Goal: Information Seeking & Learning: Learn about a topic

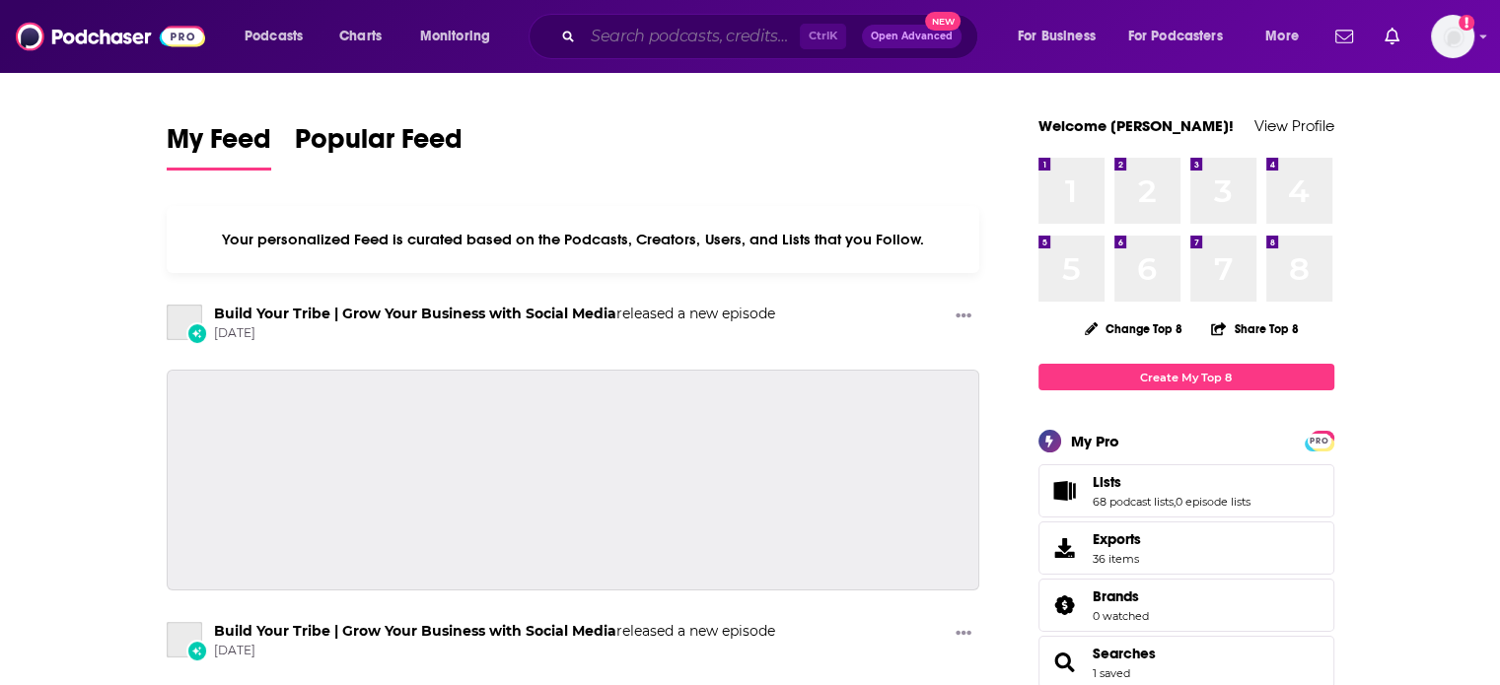
click at [601, 32] on input "Search podcasts, credits, & more..." at bounding box center [691, 37] width 217 height 32
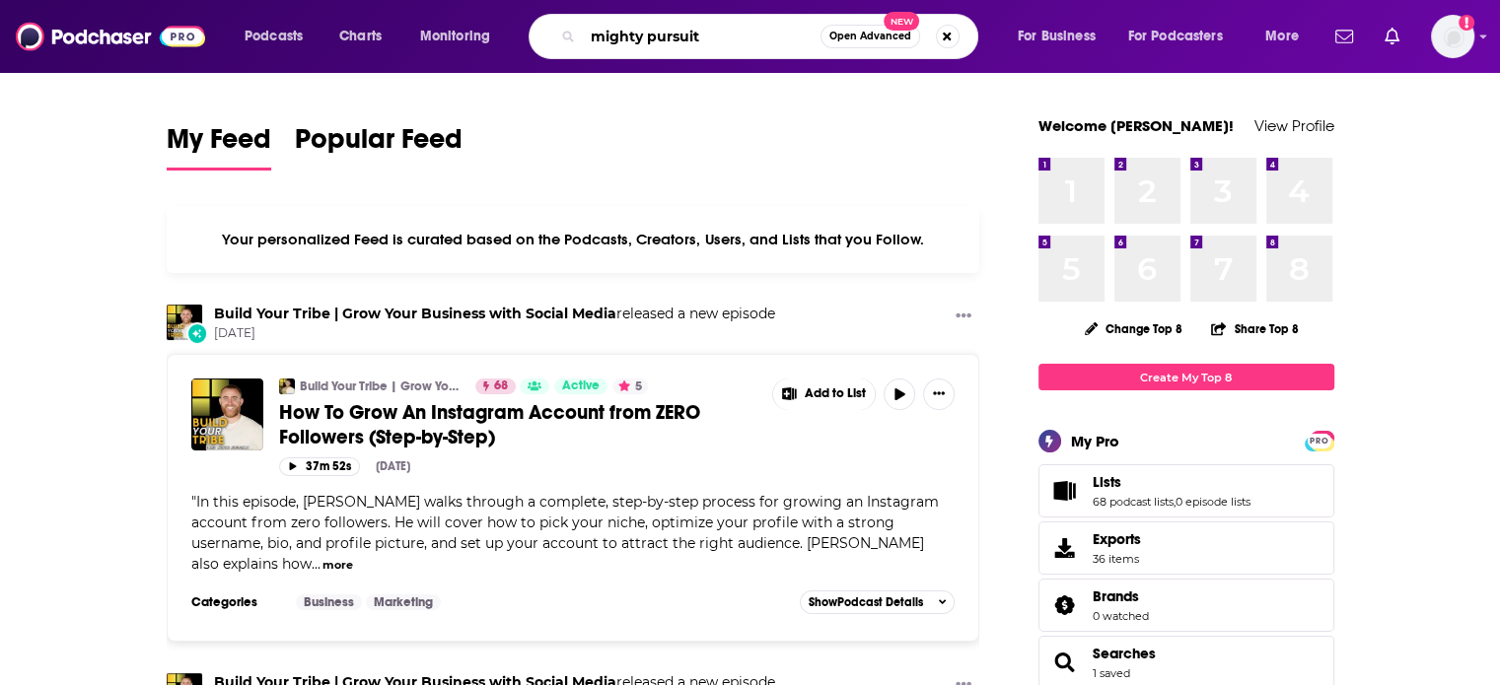
type input "mighty pursuit"
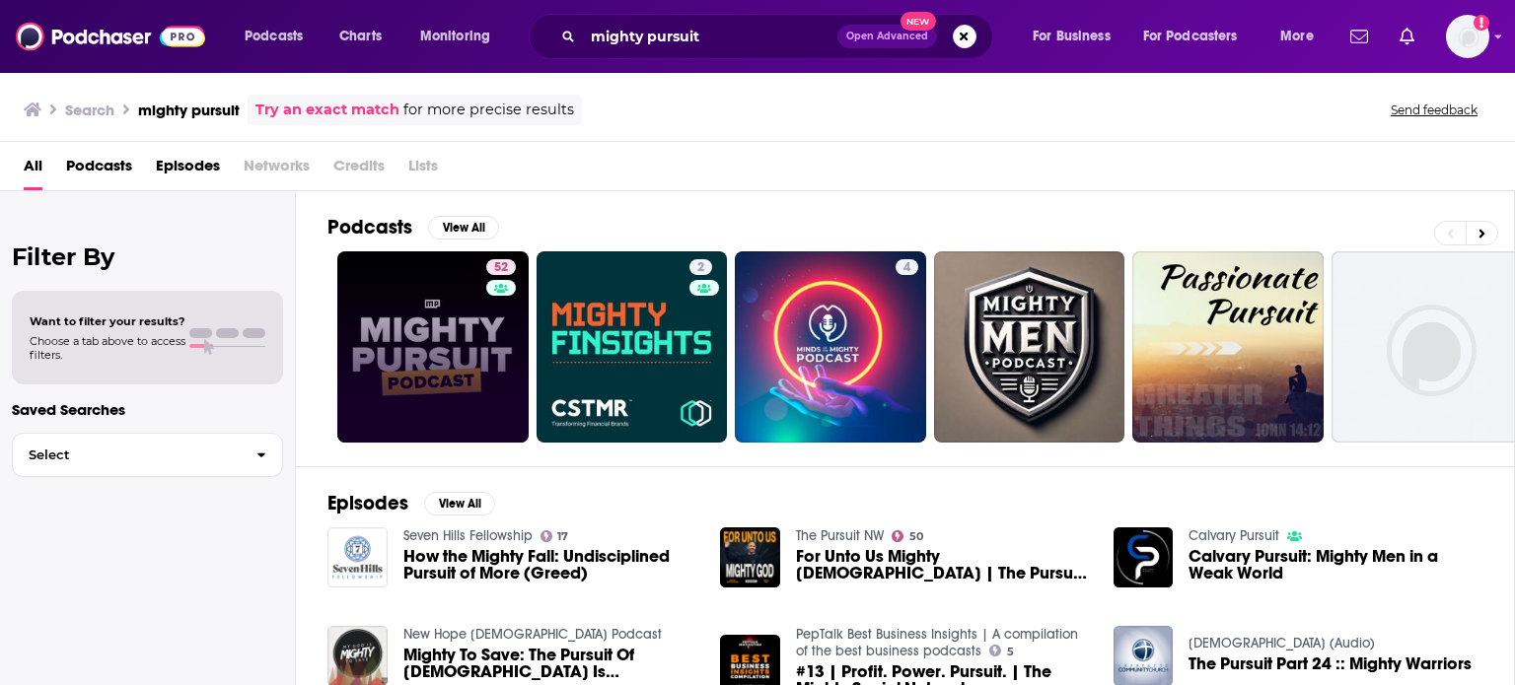
click at [460, 342] on link "52" at bounding box center [432, 346] width 191 height 191
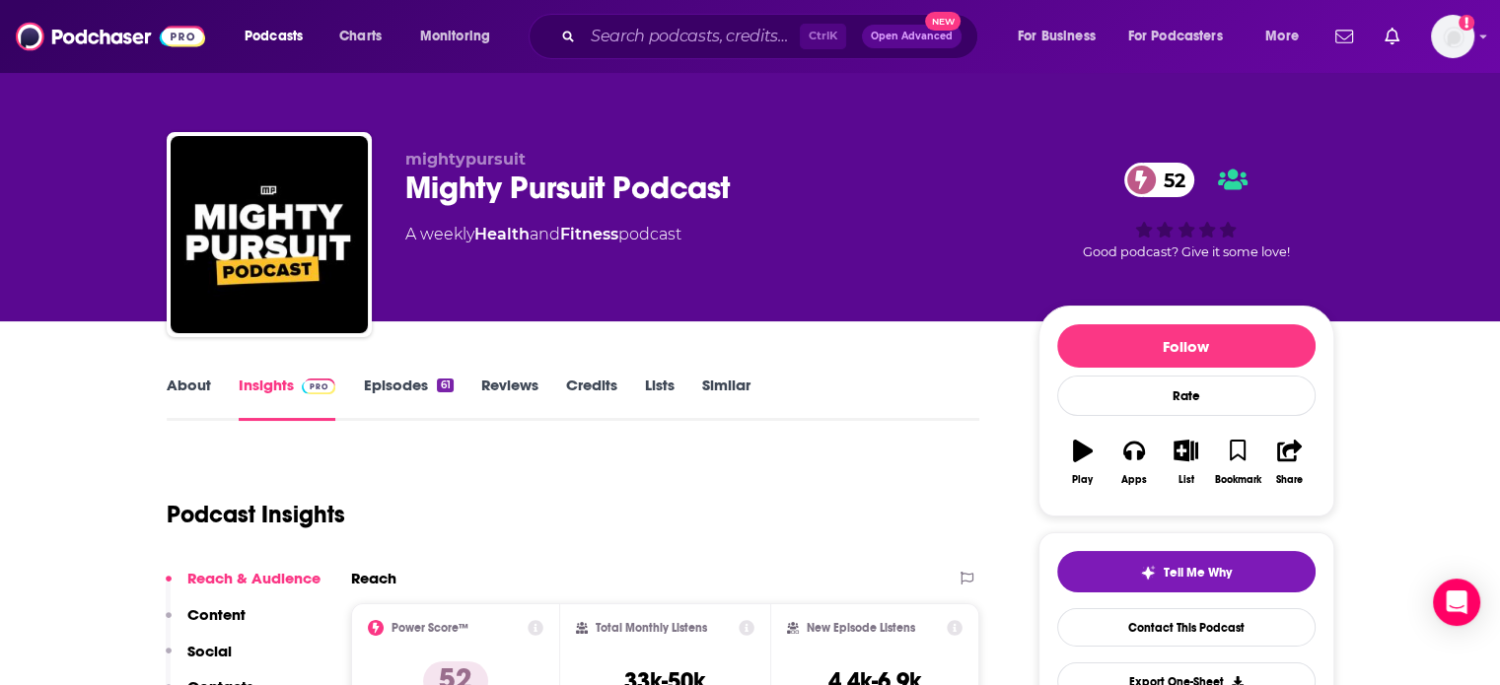
click at [813, 34] on span "Ctrl K" at bounding box center [823, 37] width 46 height 26
click at [756, 35] on input "Search podcasts, credits, & more..." at bounding box center [691, 37] width 217 height 32
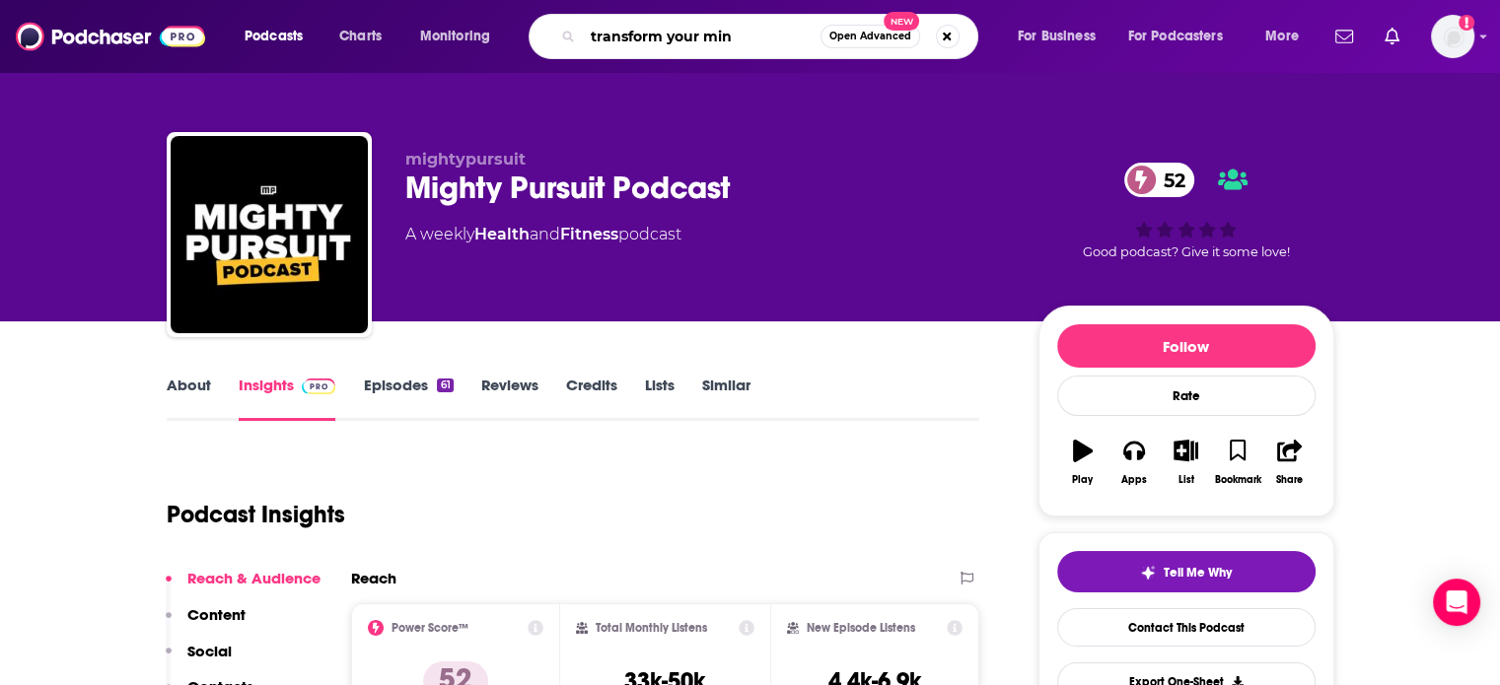
type input "transform your mind"
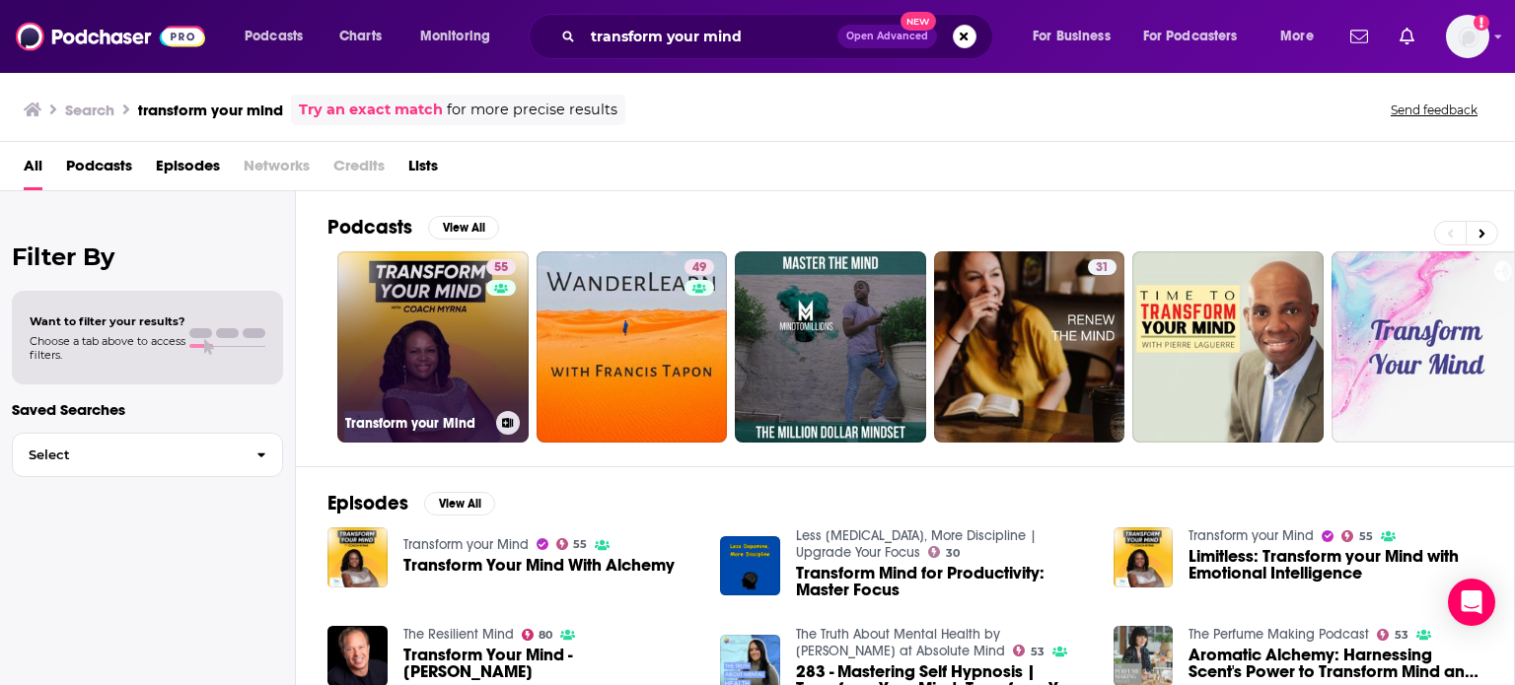
click at [469, 339] on link "55 Transform your Mind" at bounding box center [432, 346] width 191 height 191
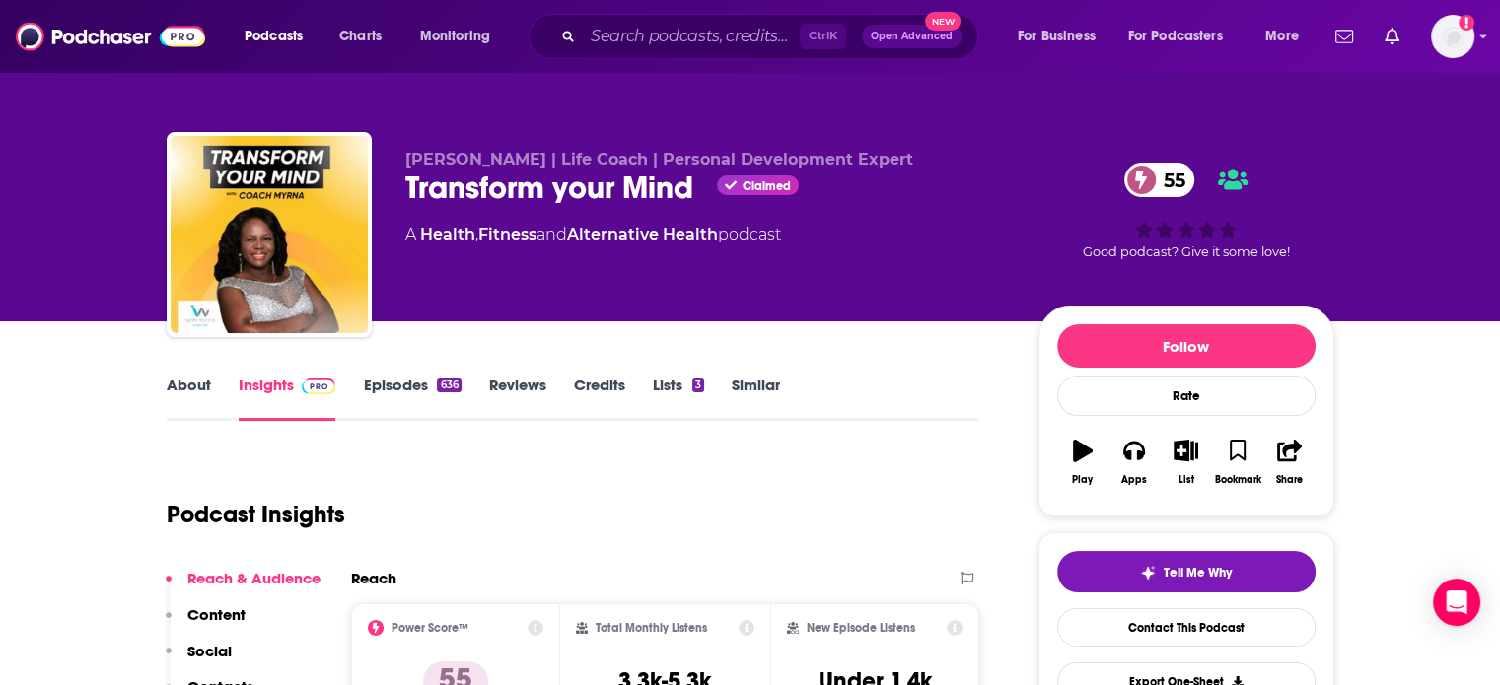
click at [637, 48] on div "Ctrl K Open Advanced New" at bounding box center [754, 36] width 450 height 45
click at [636, 46] on input "Search podcasts, credits, & more..." at bounding box center [691, 37] width 217 height 32
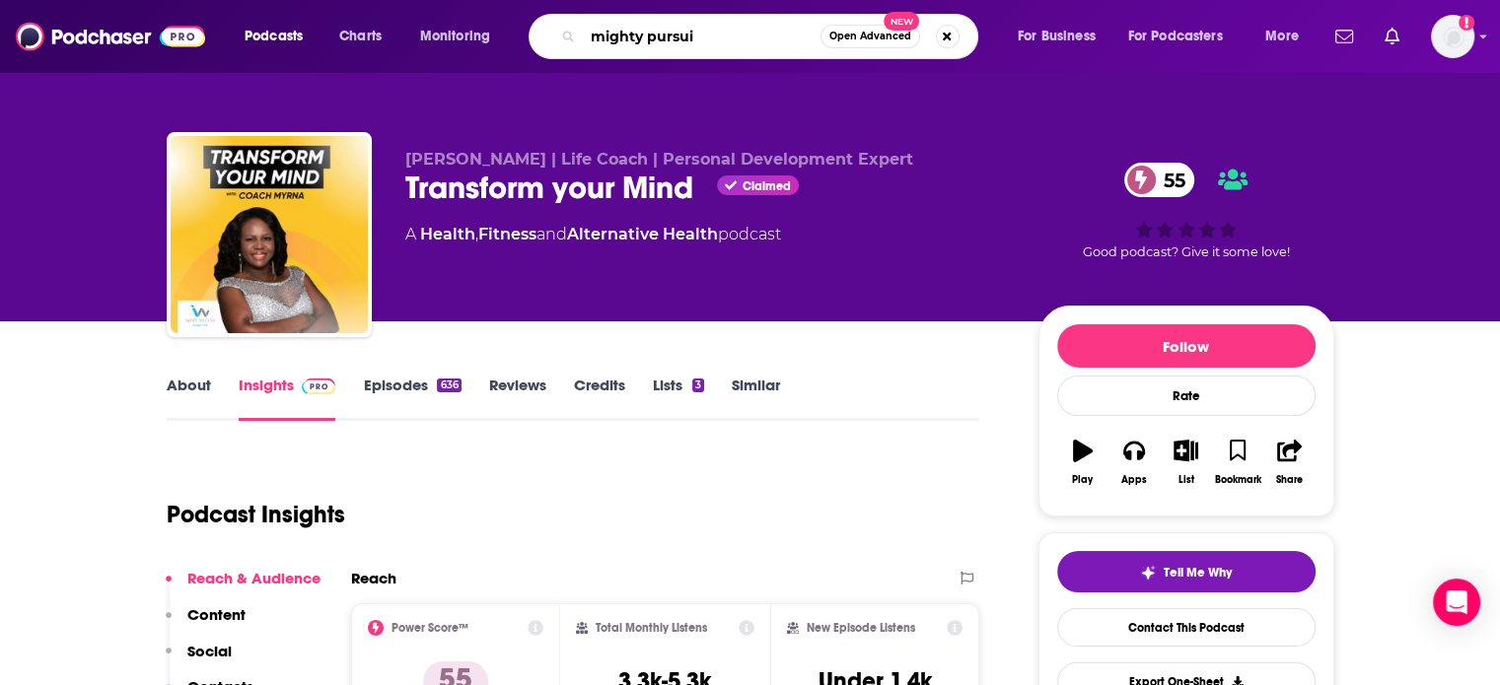
type input "mighty pursuit"
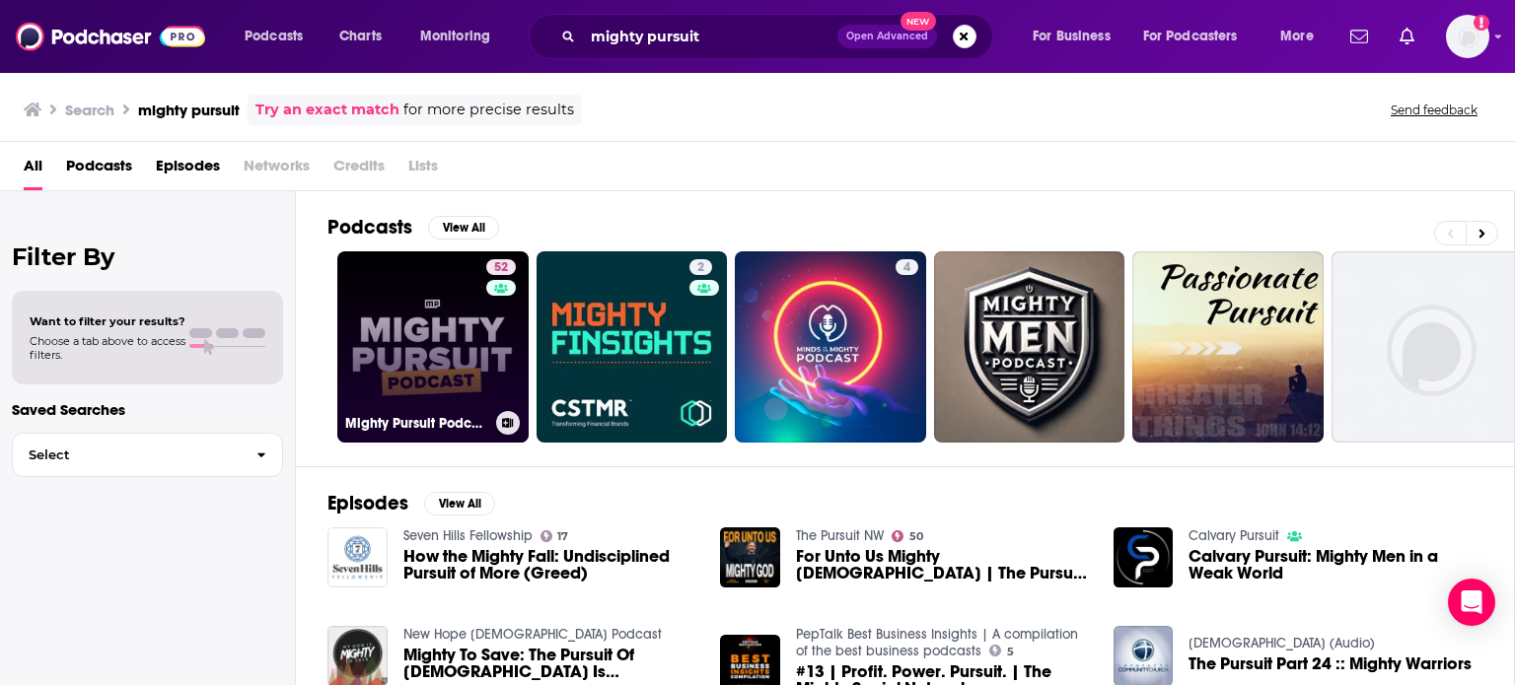
click at [456, 379] on link "52 Mighty Pursuit Podcast" at bounding box center [432, 346] width 191 height 191
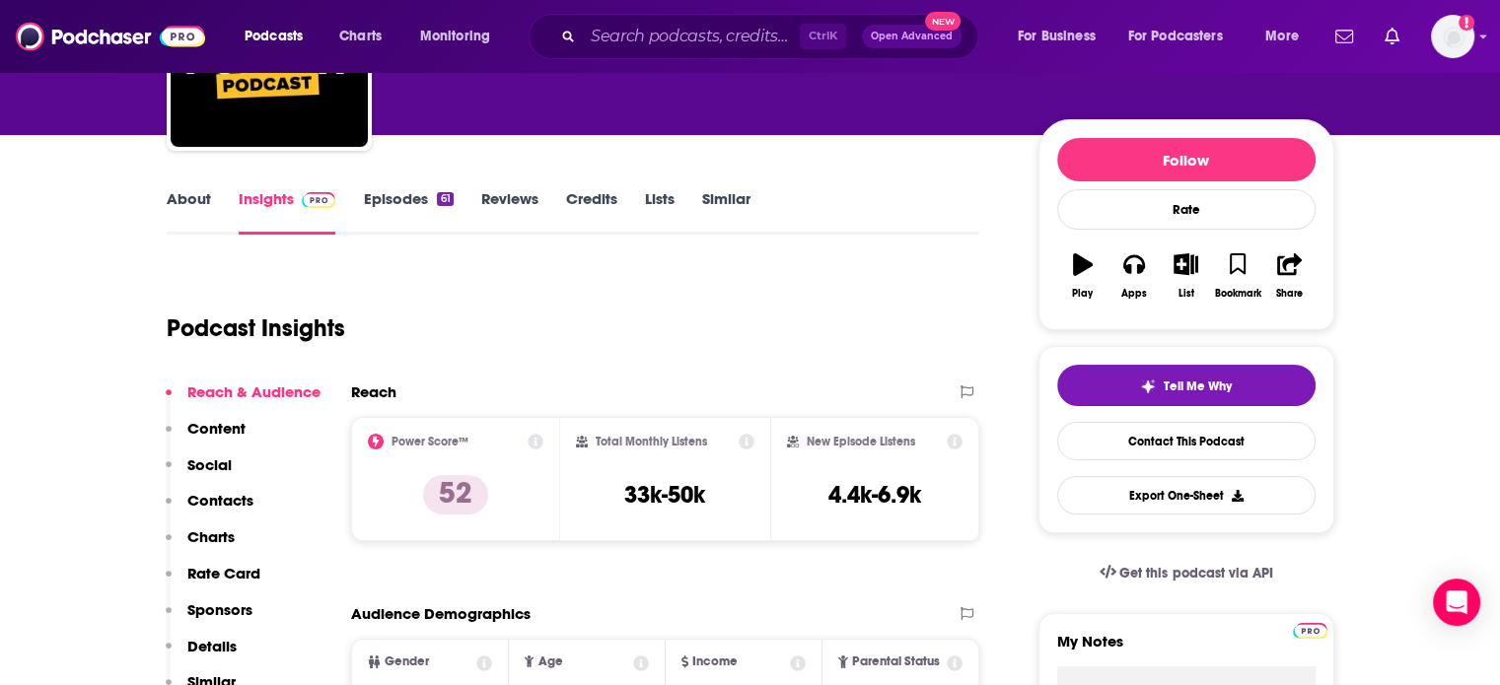
scroll to position [197, 0]
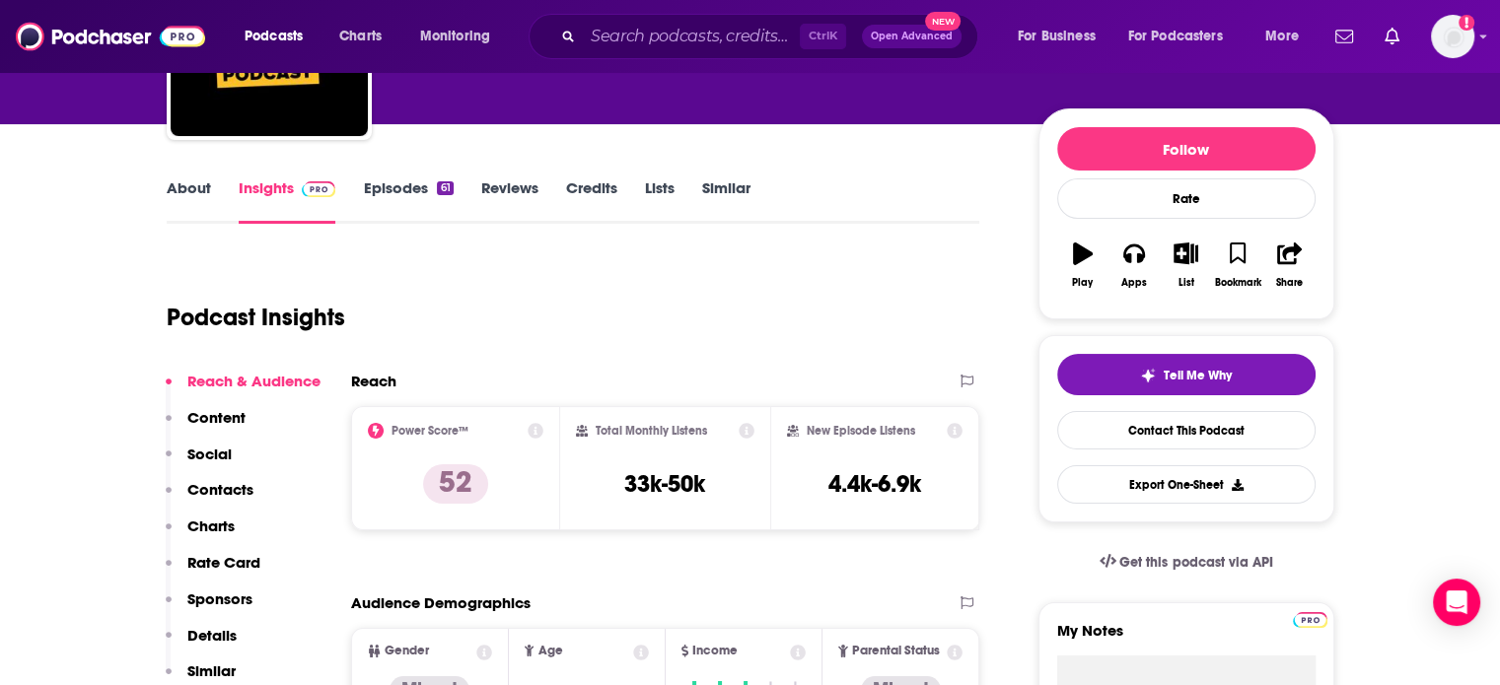
click at [188, 194] on link "About" at bounding box center [189, 200] width 44 height 45
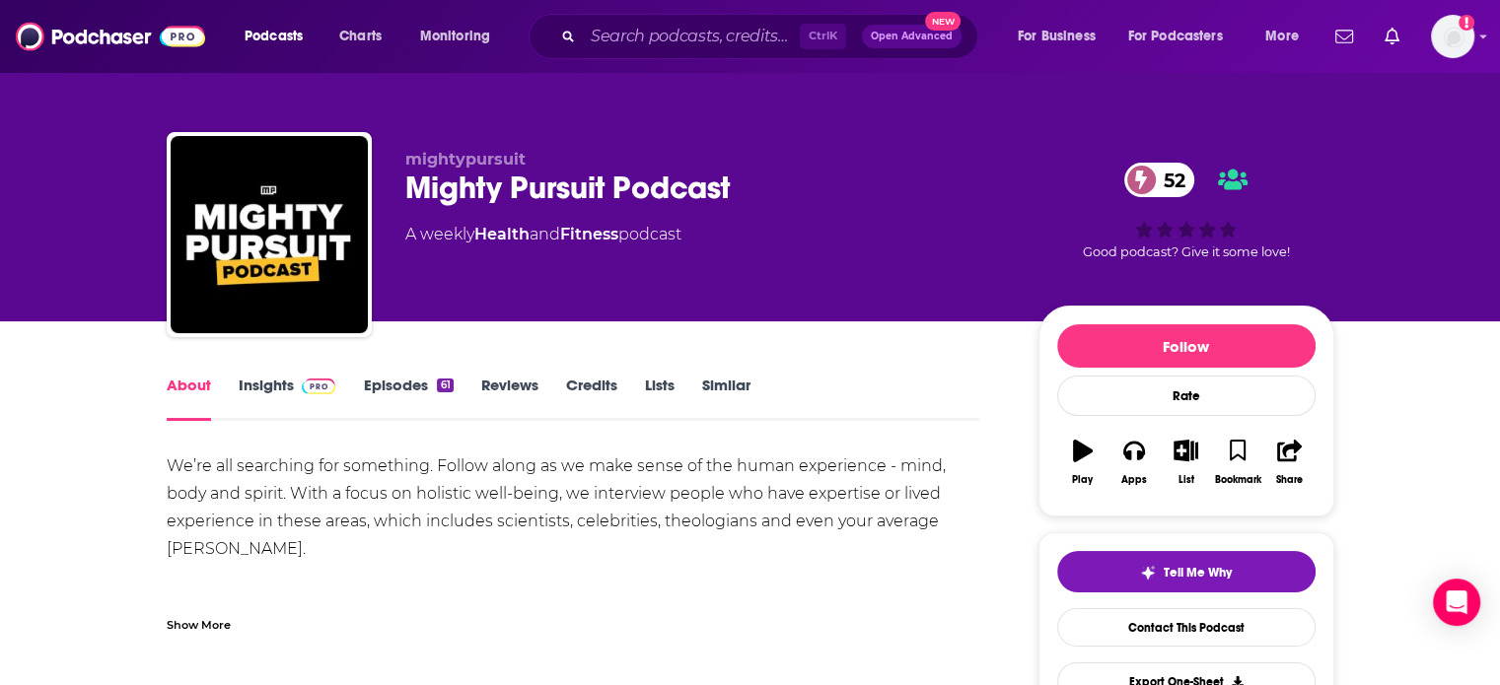
click at [193, 609] on div "Show More" at bounding box center [574, 618] width 814 height 34
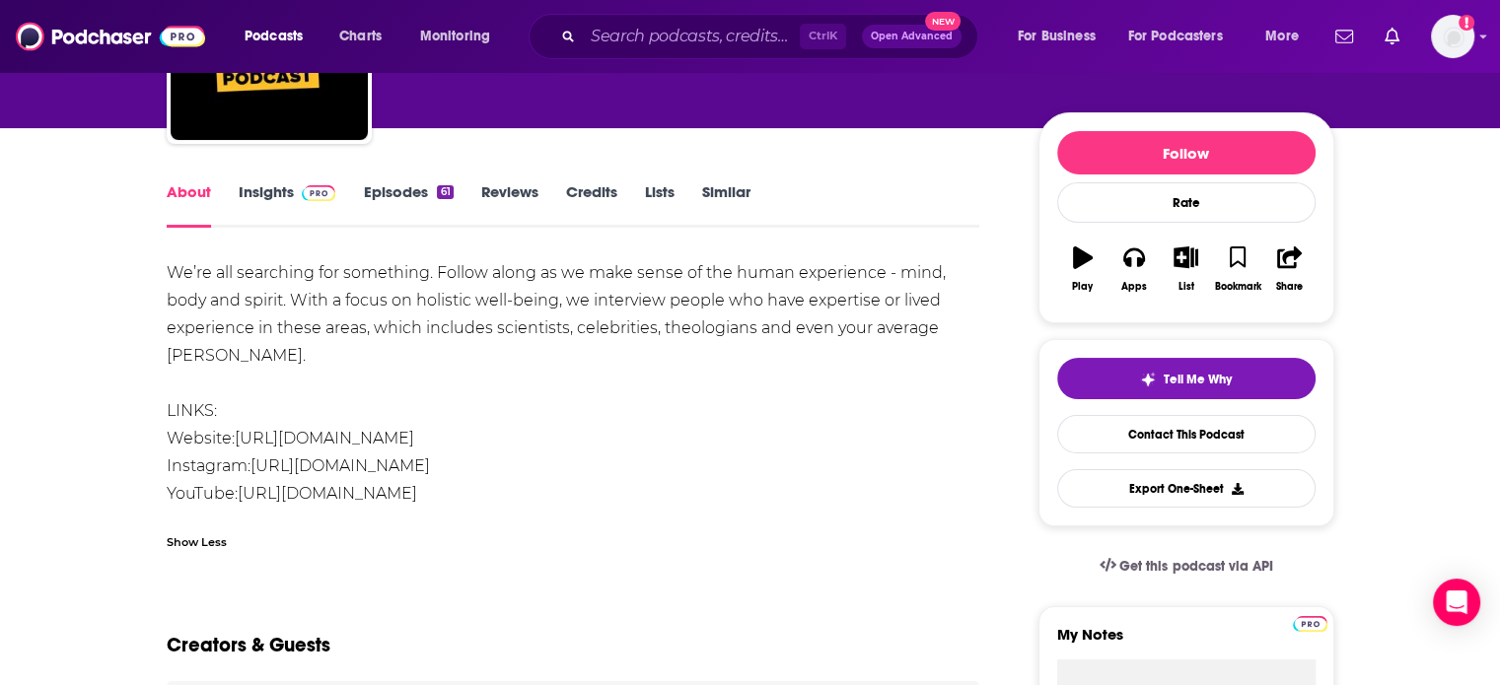
scroll to position [197, 0]
